Goal: Transaction & Acquisition: Purchase product/service

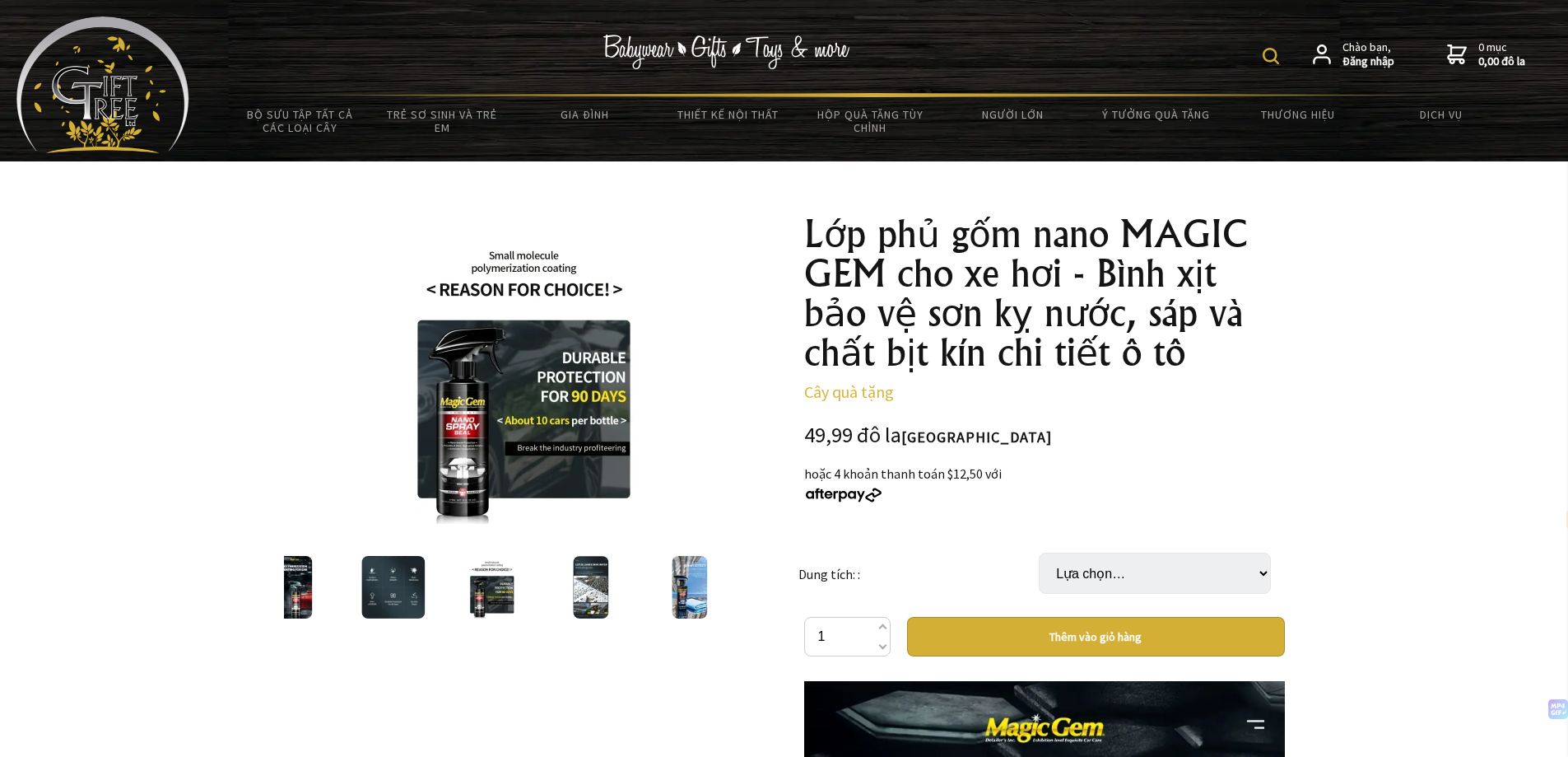
select select "vi"
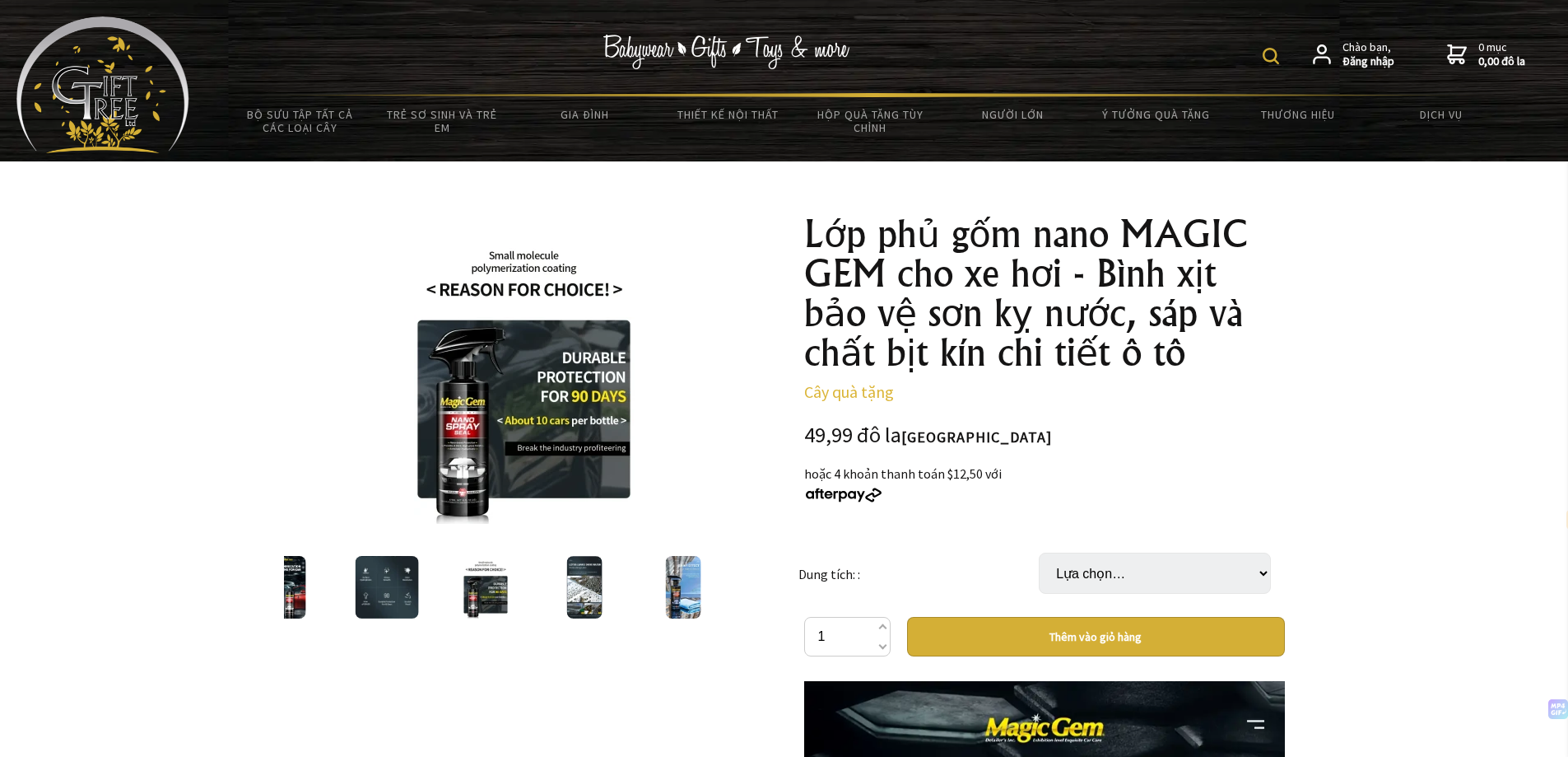
click at [548, 591] on div at bounding box center [584, 587] width 98 height 69
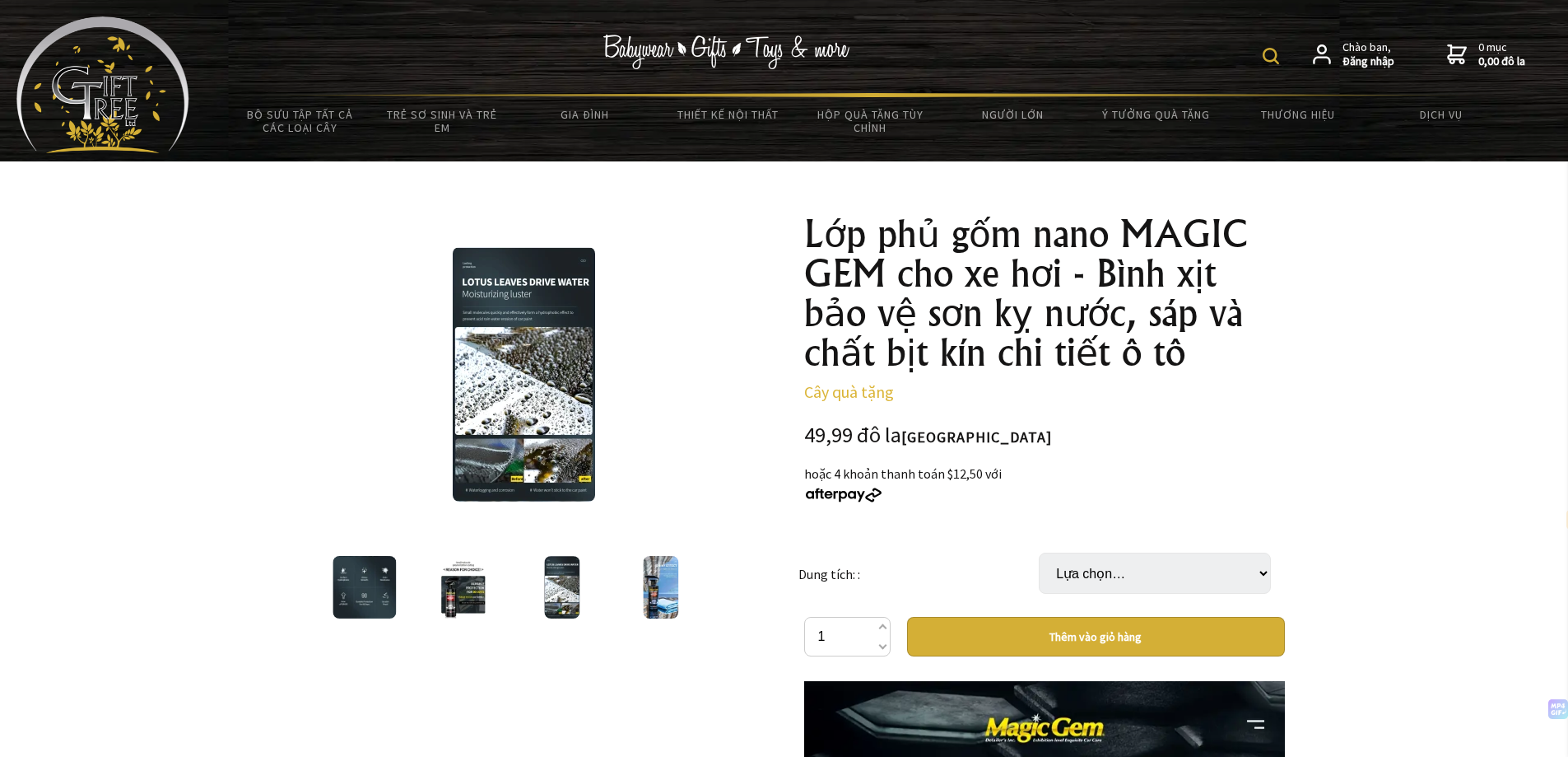
click at [573, 591] on img at bounding box center [563, 587] width 36 height 63
click at [655, 596] on img at bounding box center [661, 587] width 36 height 63
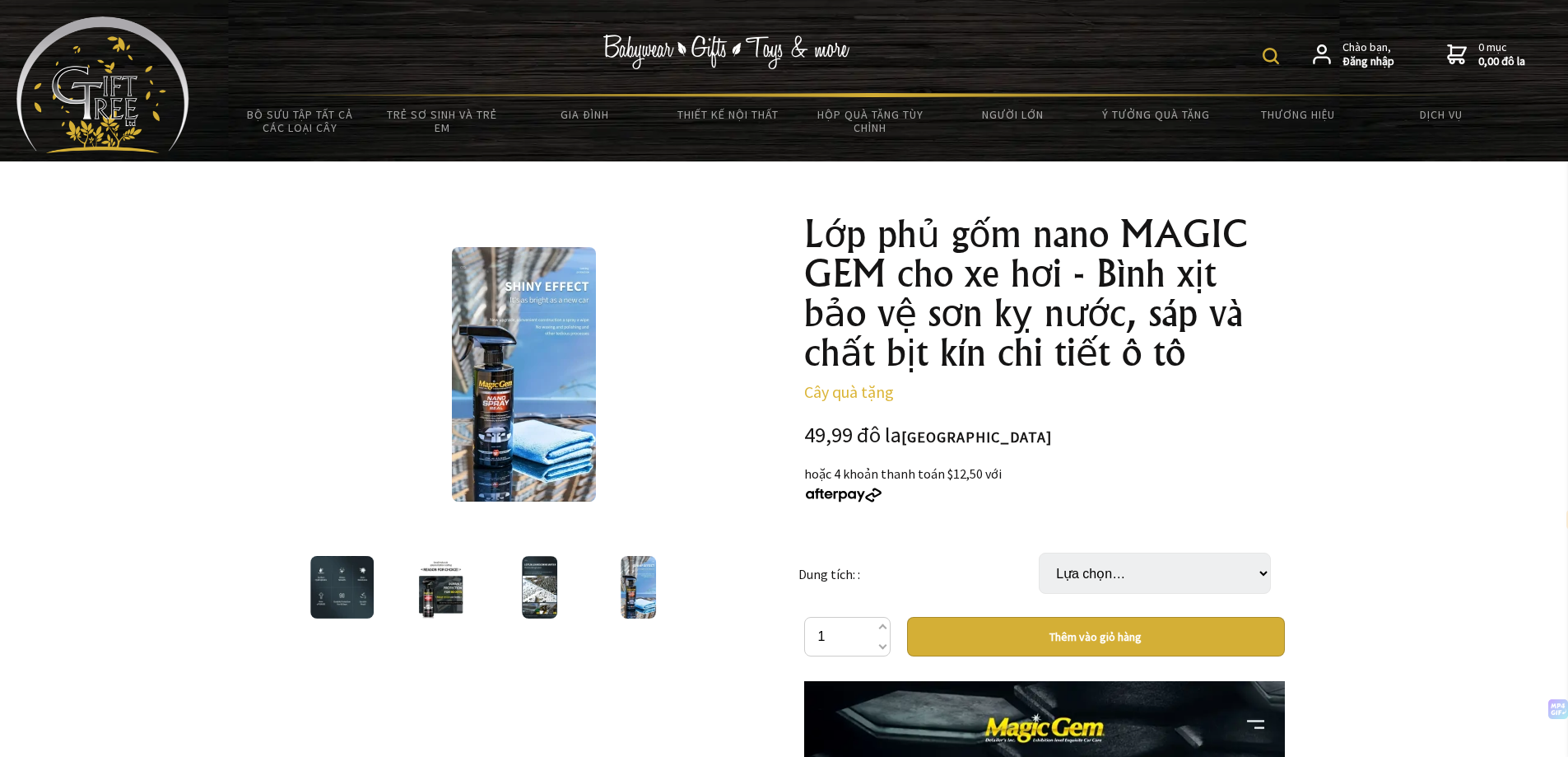
click at [677, 594] on div at bounding box center [639, 587] width 98 height 69
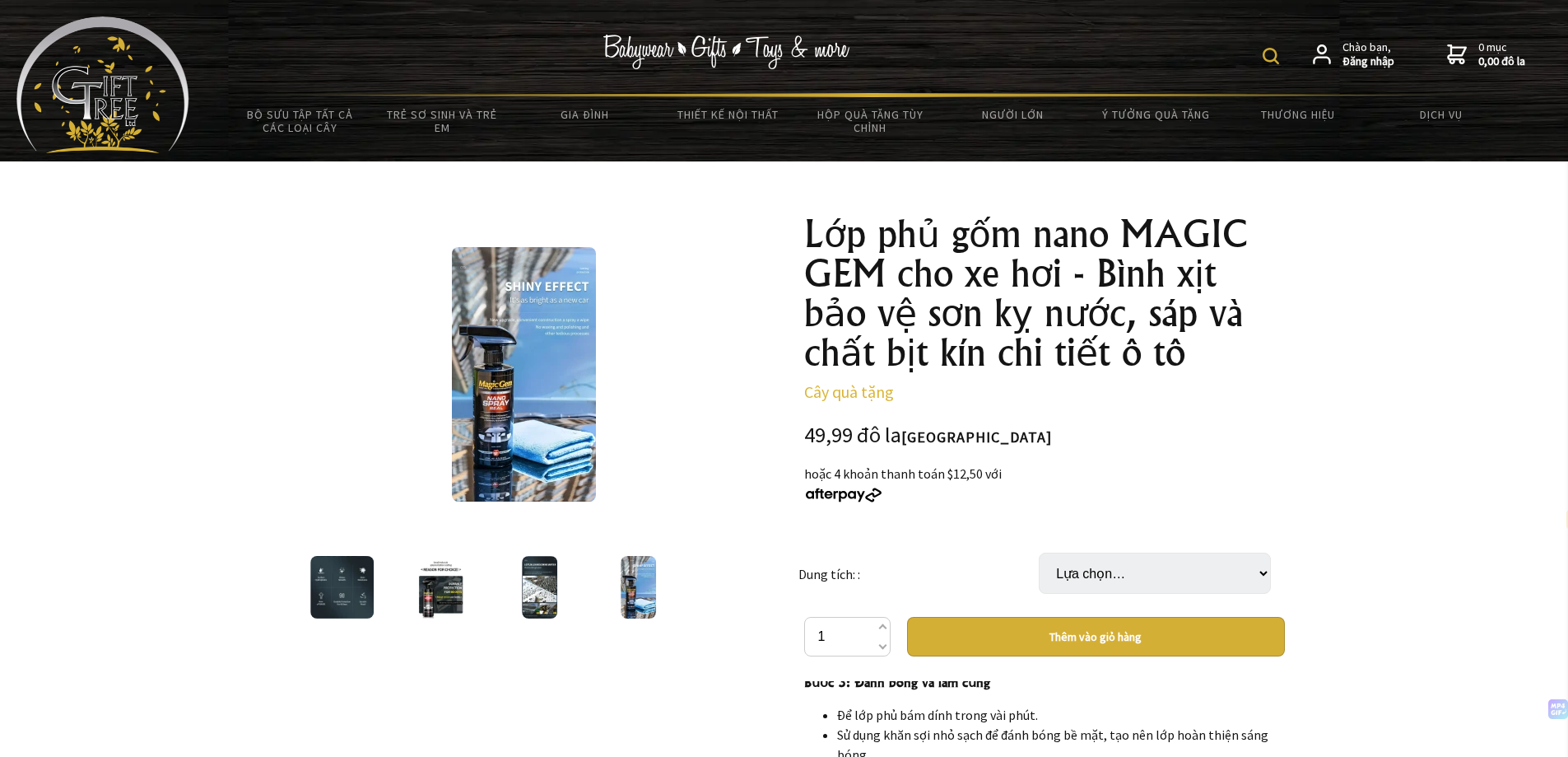
click at [541, 590] on img at bounding box center [540, 587] width 36 height 63
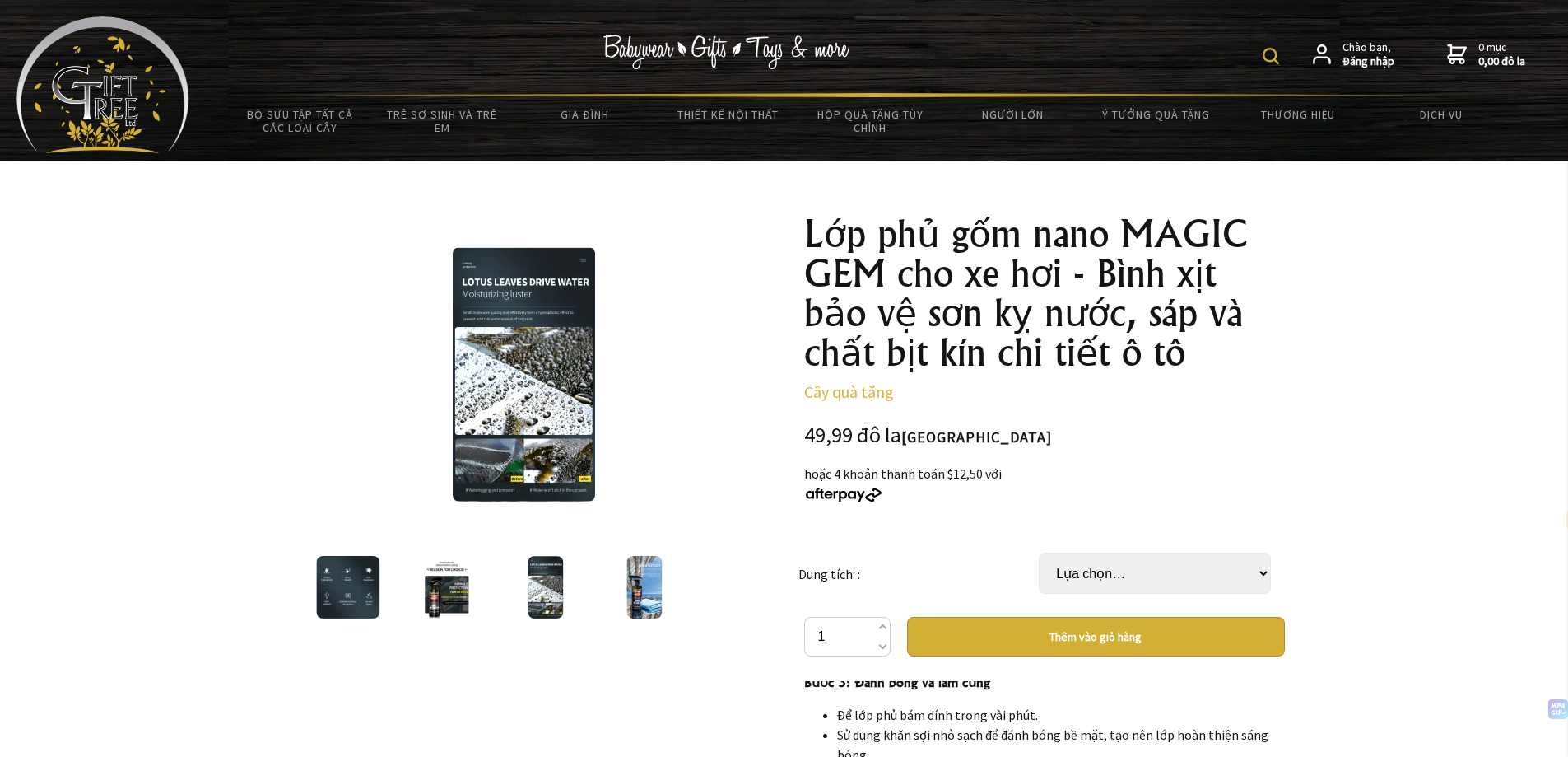
click at [444, 596] on img at bounding box center [447, 587] width 47 height 63
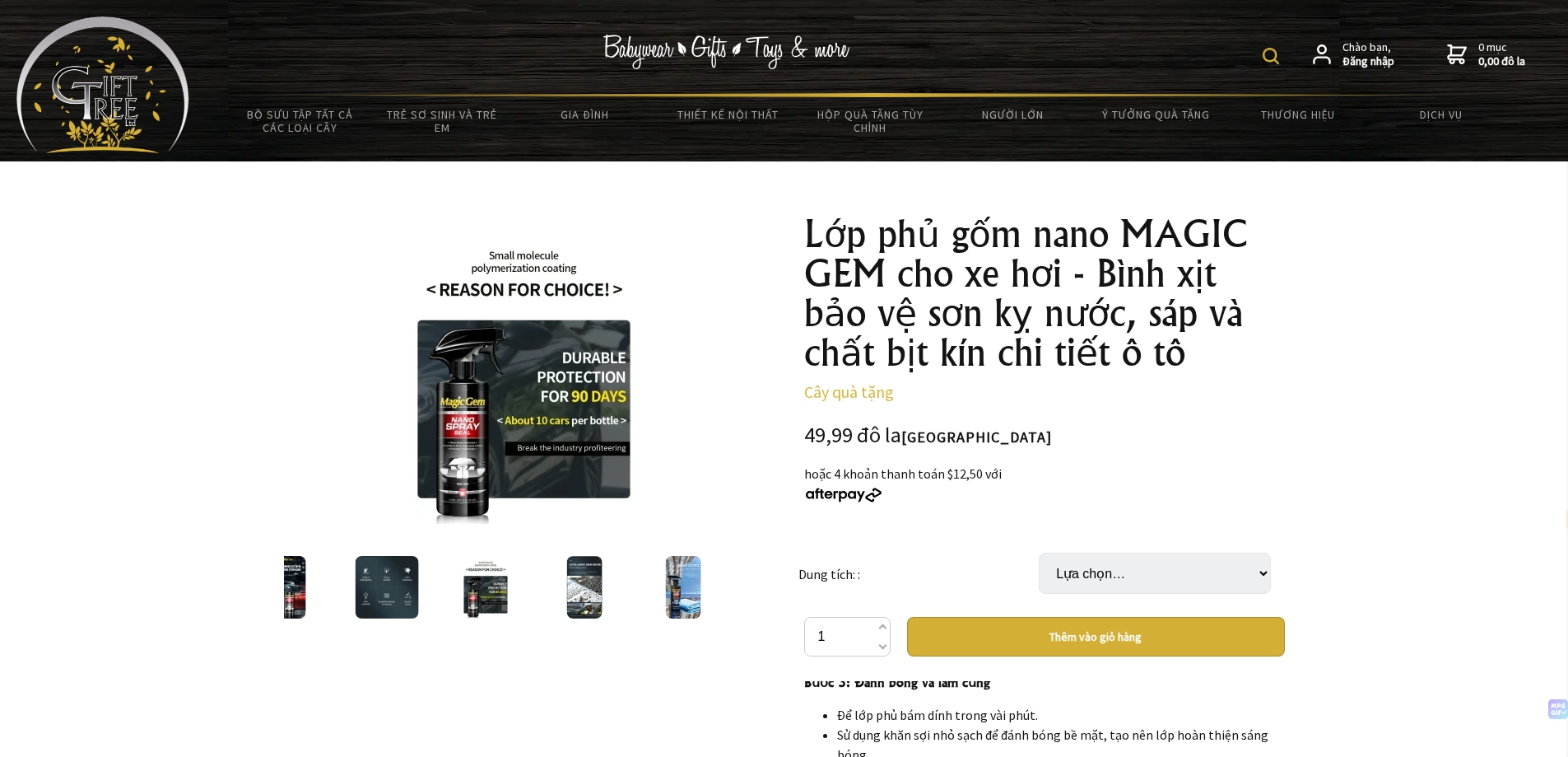
click at [403, 593] on img at bounding box center [387, 587] width 64 height 63
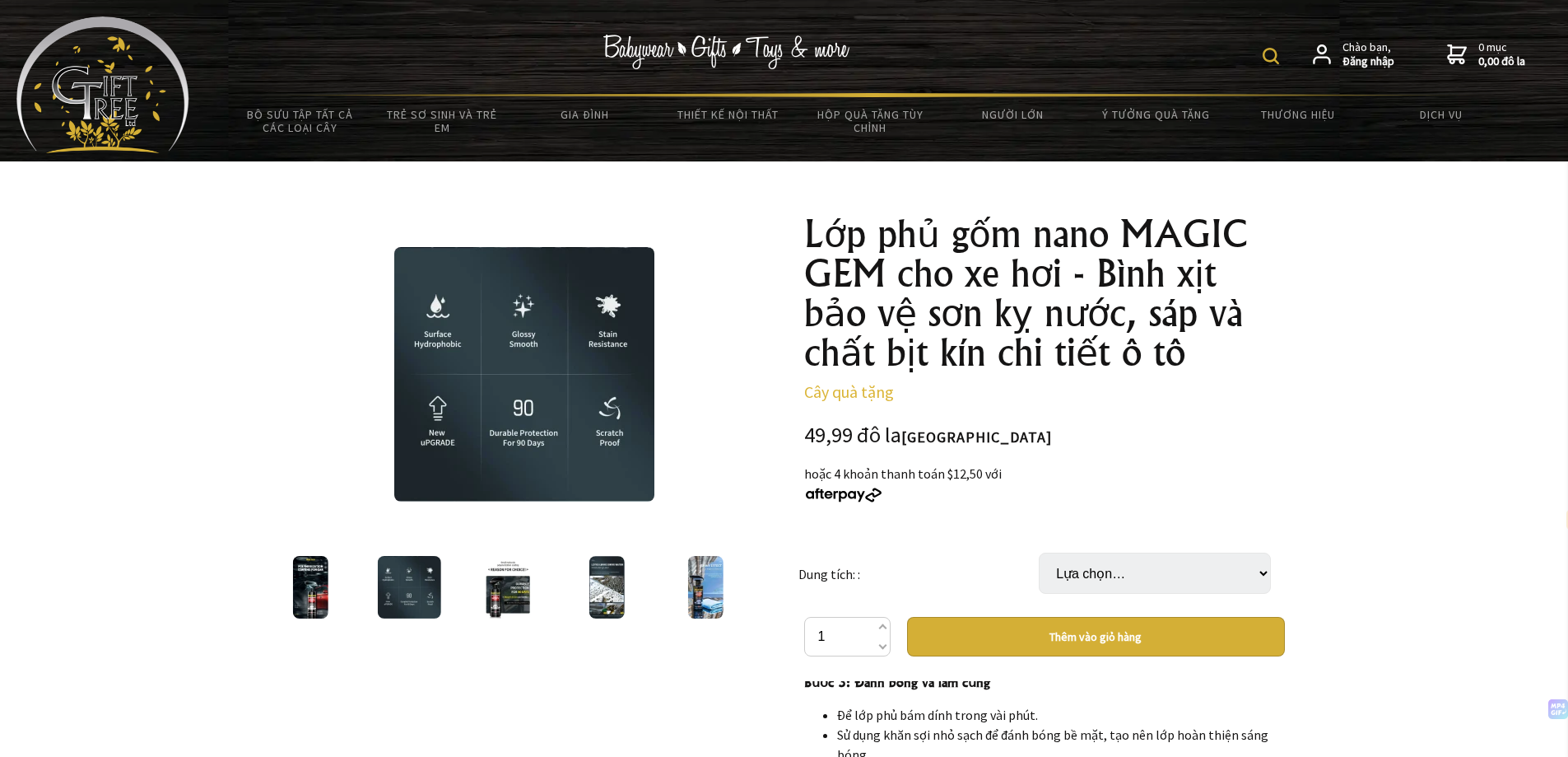
click at [305, 589] on img at bounding box center [311, 587] width 36 height 63
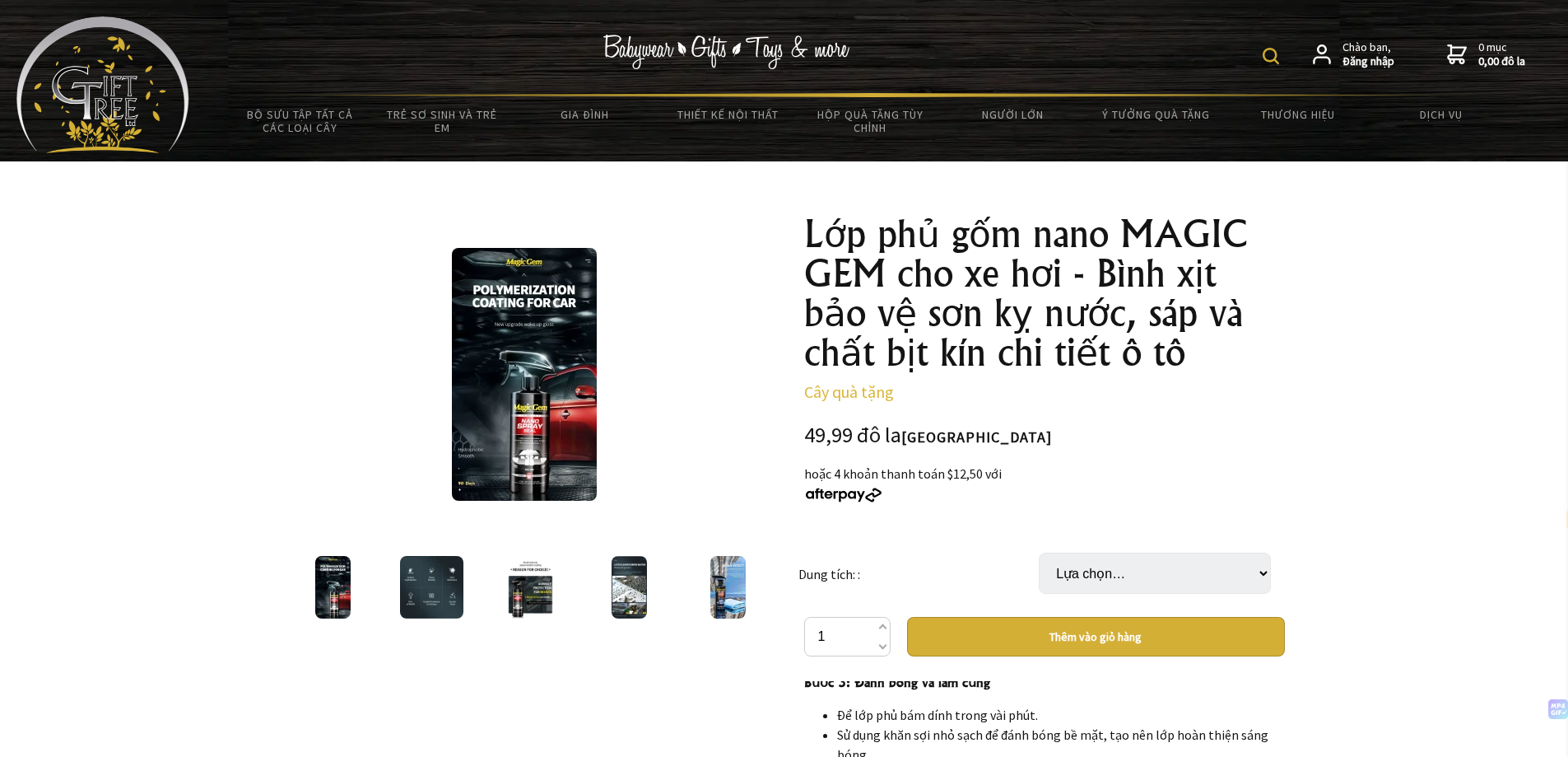
click at [326, 585] on img at bounding box center [334, 587] width 36 height 63
click at [653, 580] on div at bounding box center [630, 587] width 98 height 69
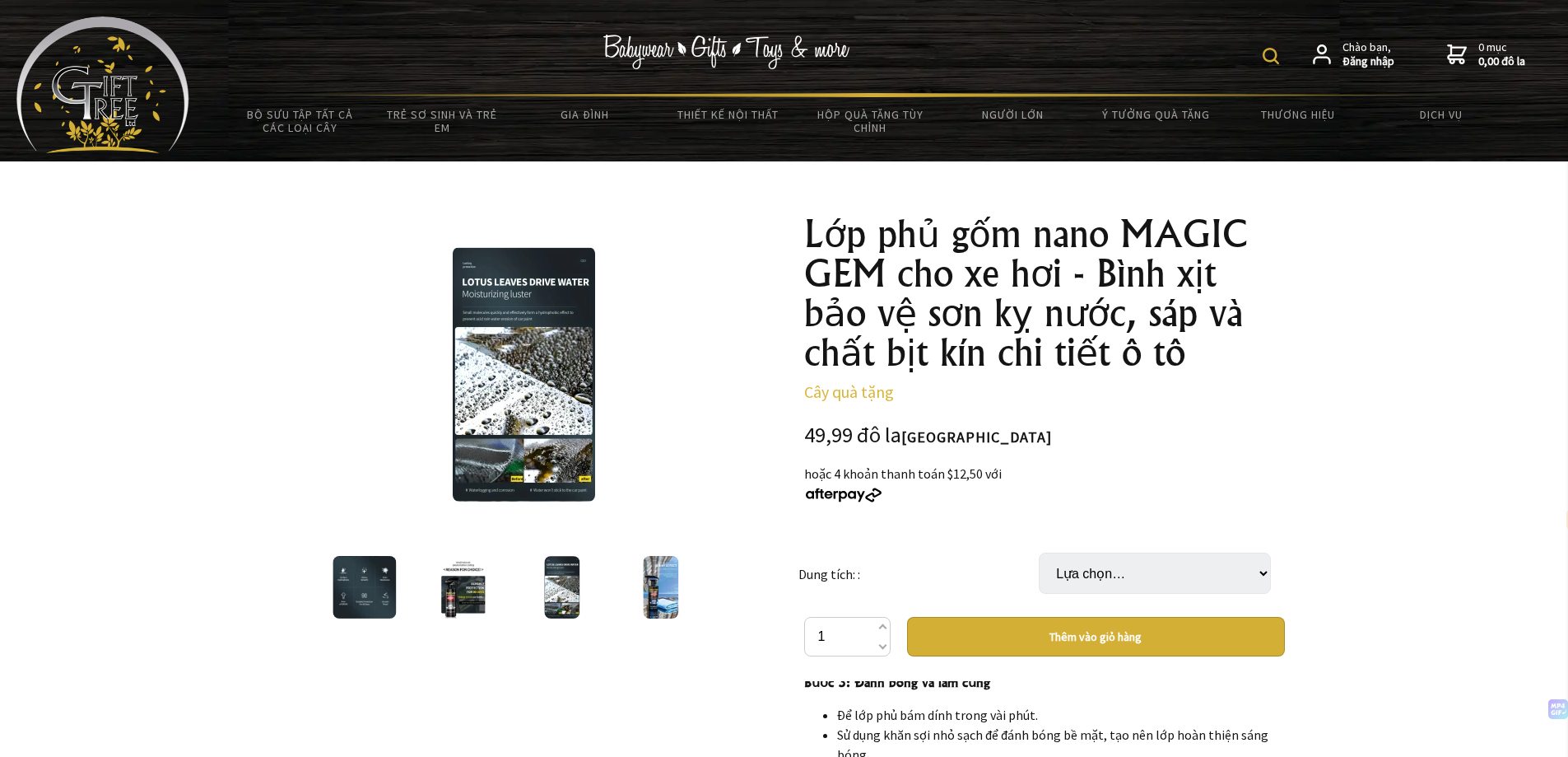
click at [556, 395] on img at bounding box center [523, 374] width 142 height 254
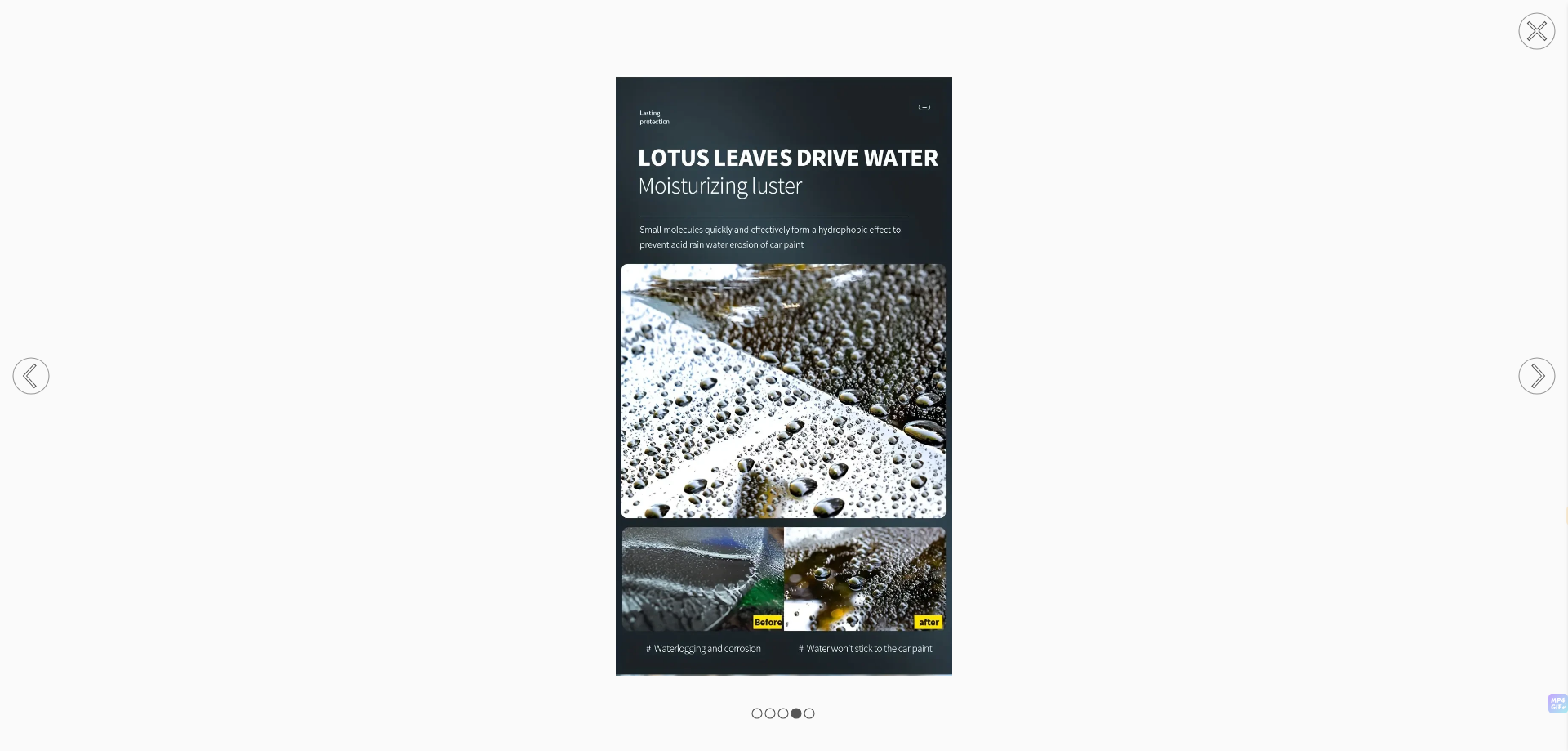
click at [1533, 375] on circle at bounding box center [1537, 376] width 36 height 36
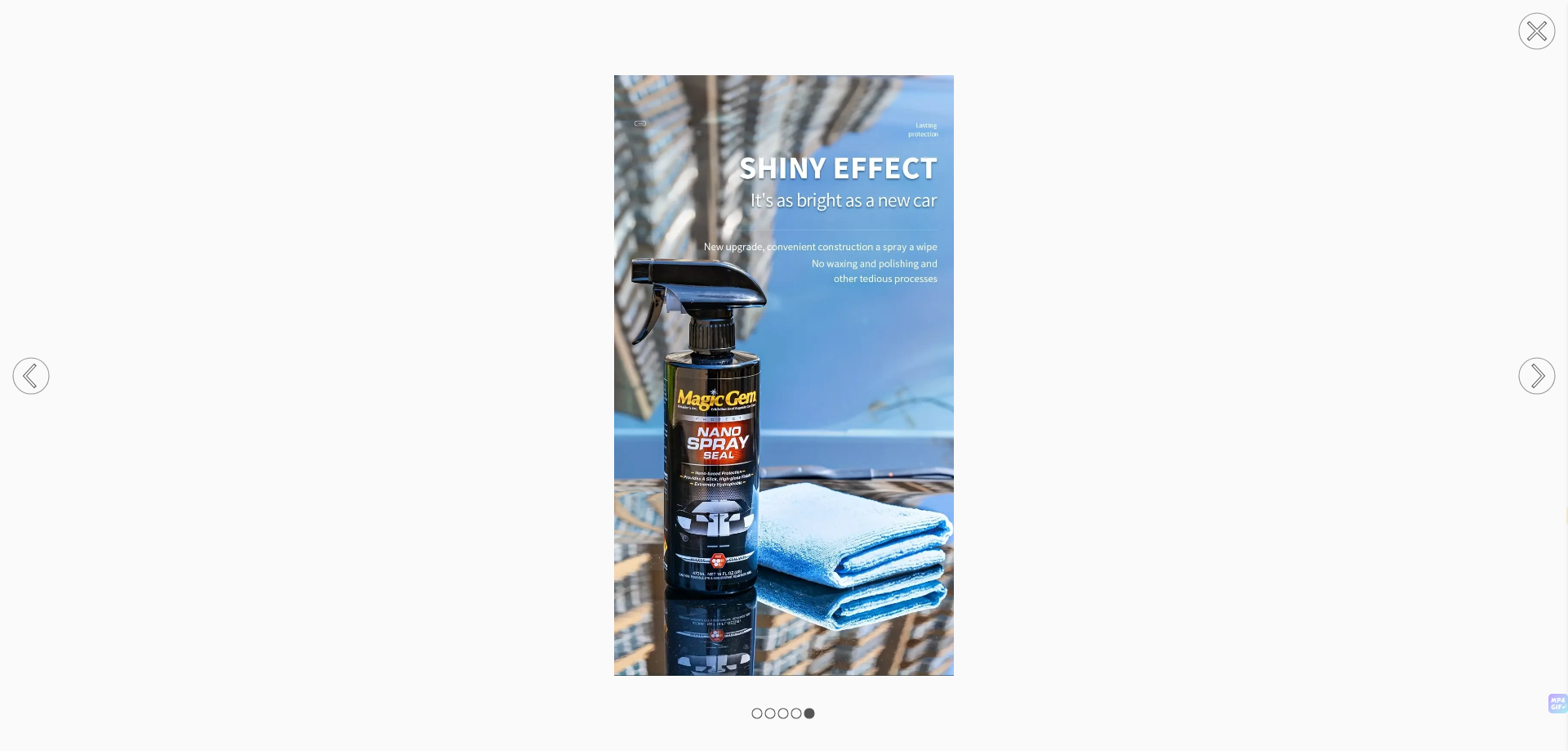
click at [1533, 375] on circle at bounding box center [1537, 376] width 36 height 36
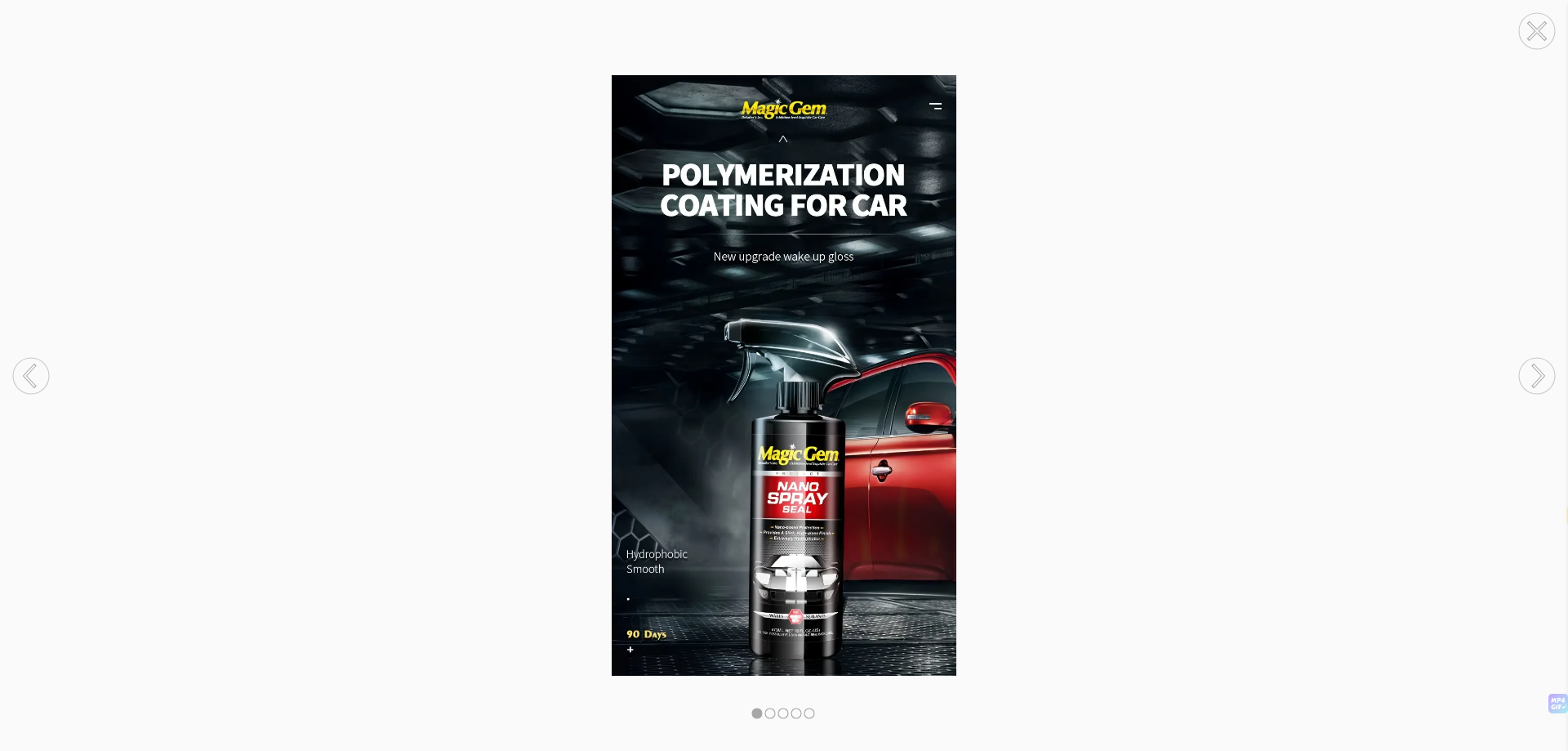
click at [1533, 375] on circle at bounding box center [1537, 376] width 36 height 36
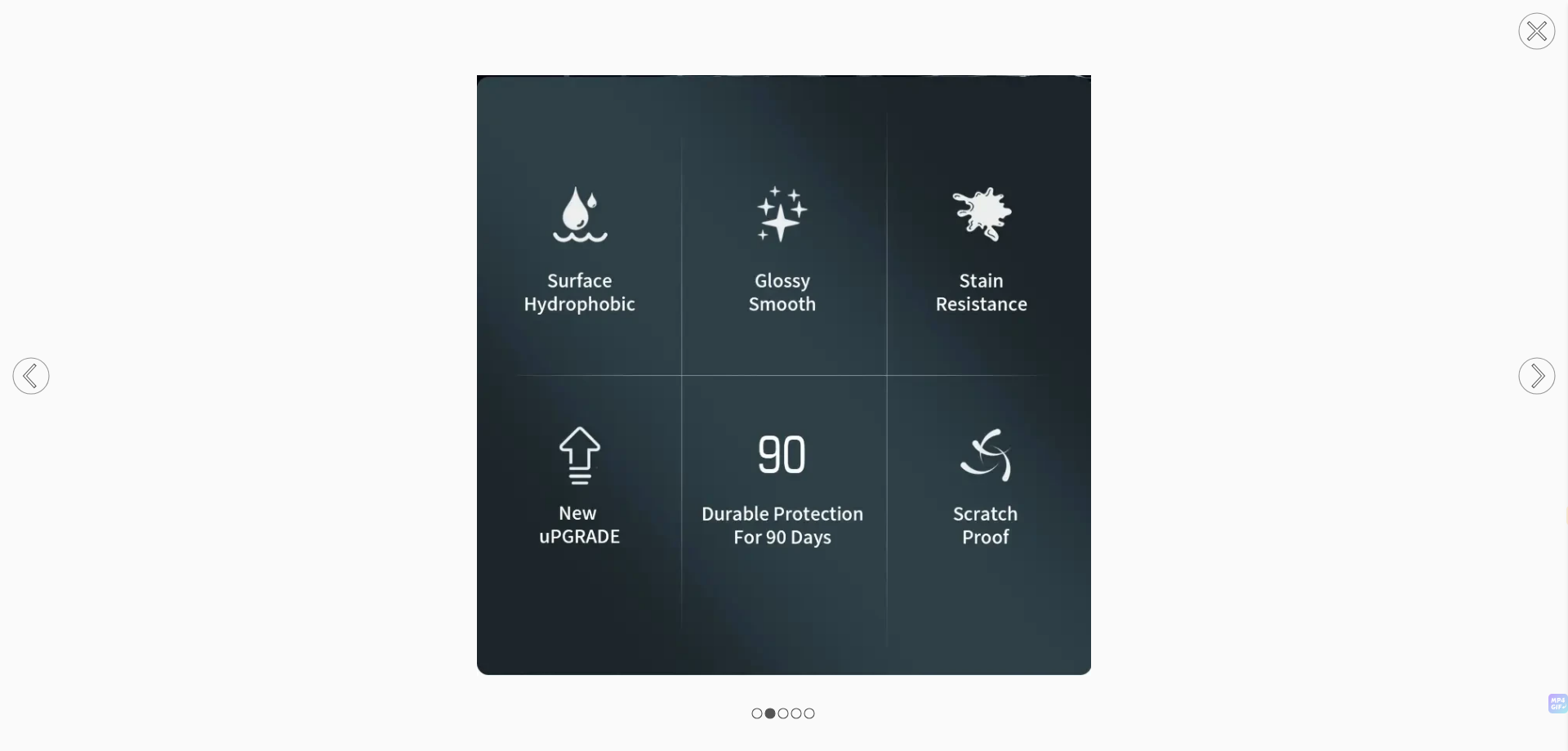
click at [1533, 375] on circle at bounding box center [1537, 376] width 36 height 36
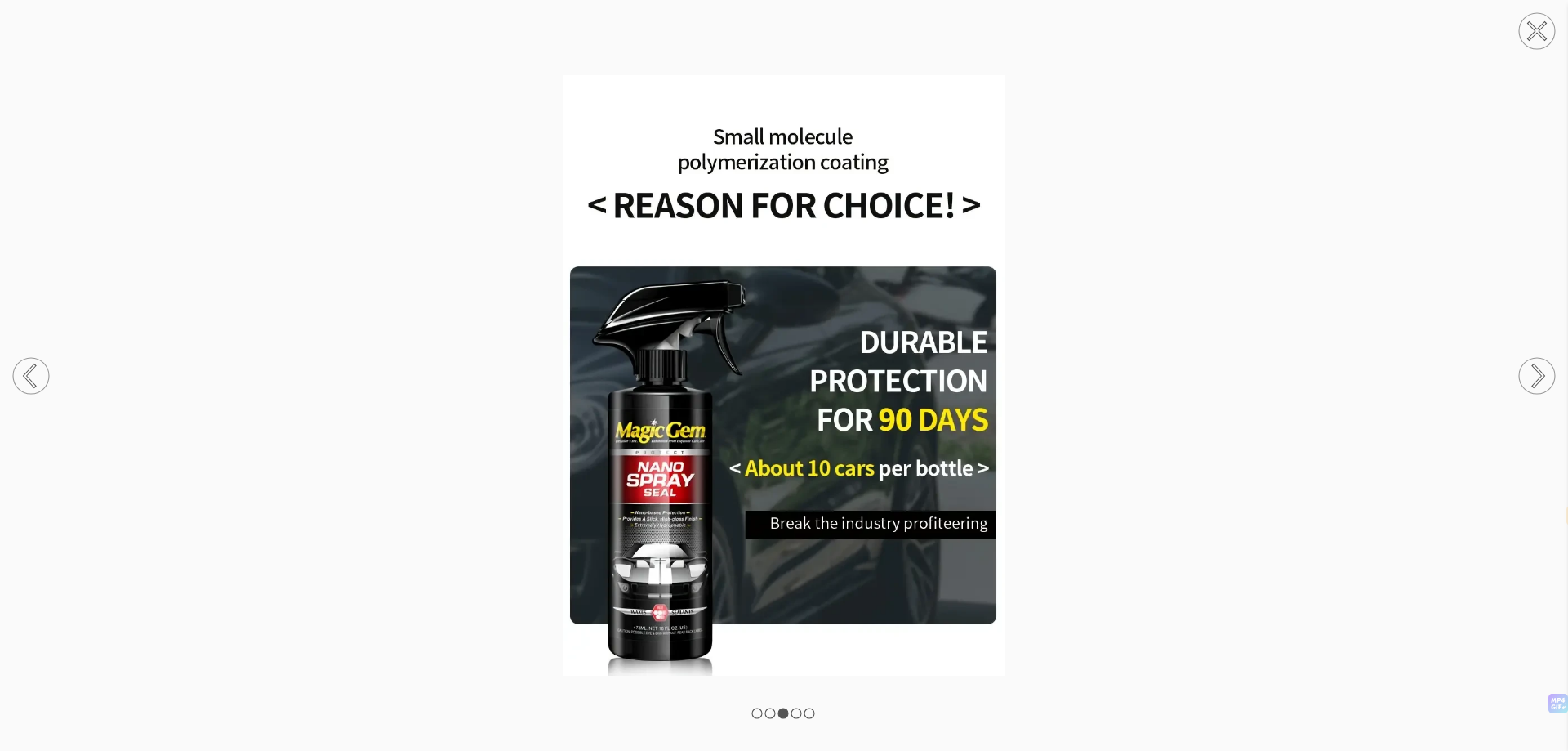
click at [1544, 375] on icon at bounding box center [1539, 375] width 10 height 20
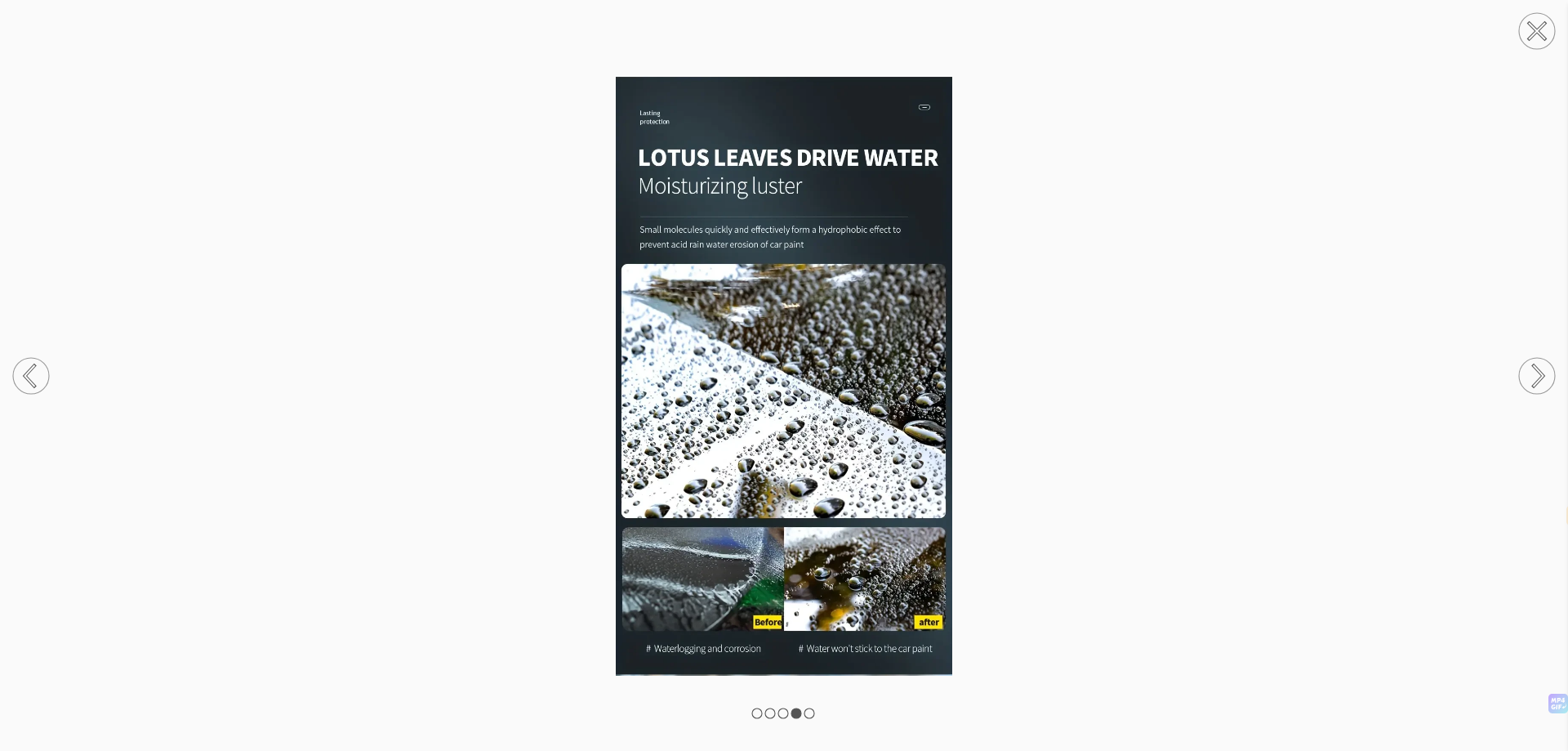
click at [1525, 25] on circle at bounding box center [1537, 31] width 36 height 36
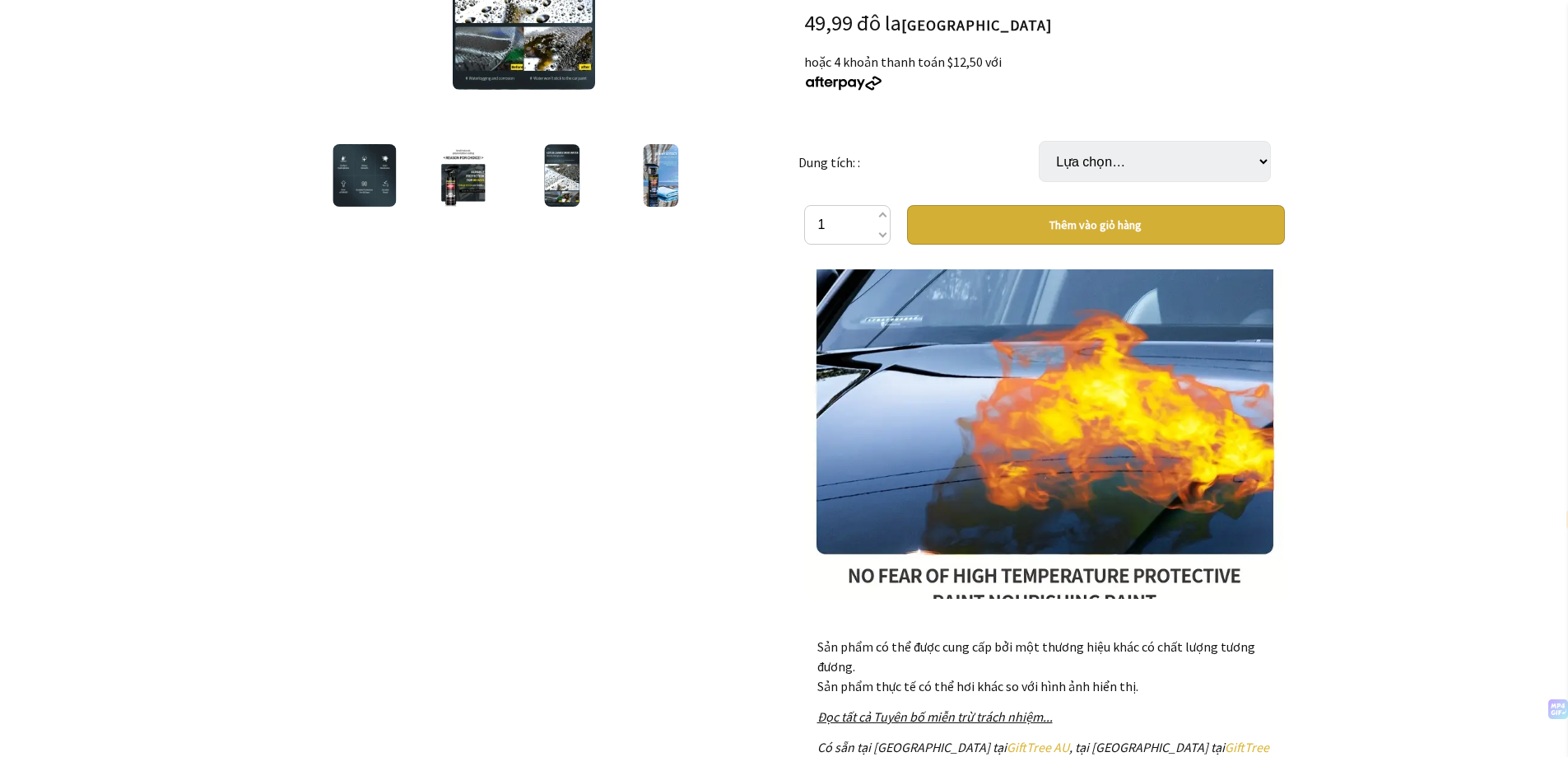
scroll to position [4858, 0]
